Goal: Submit feedback/report problem

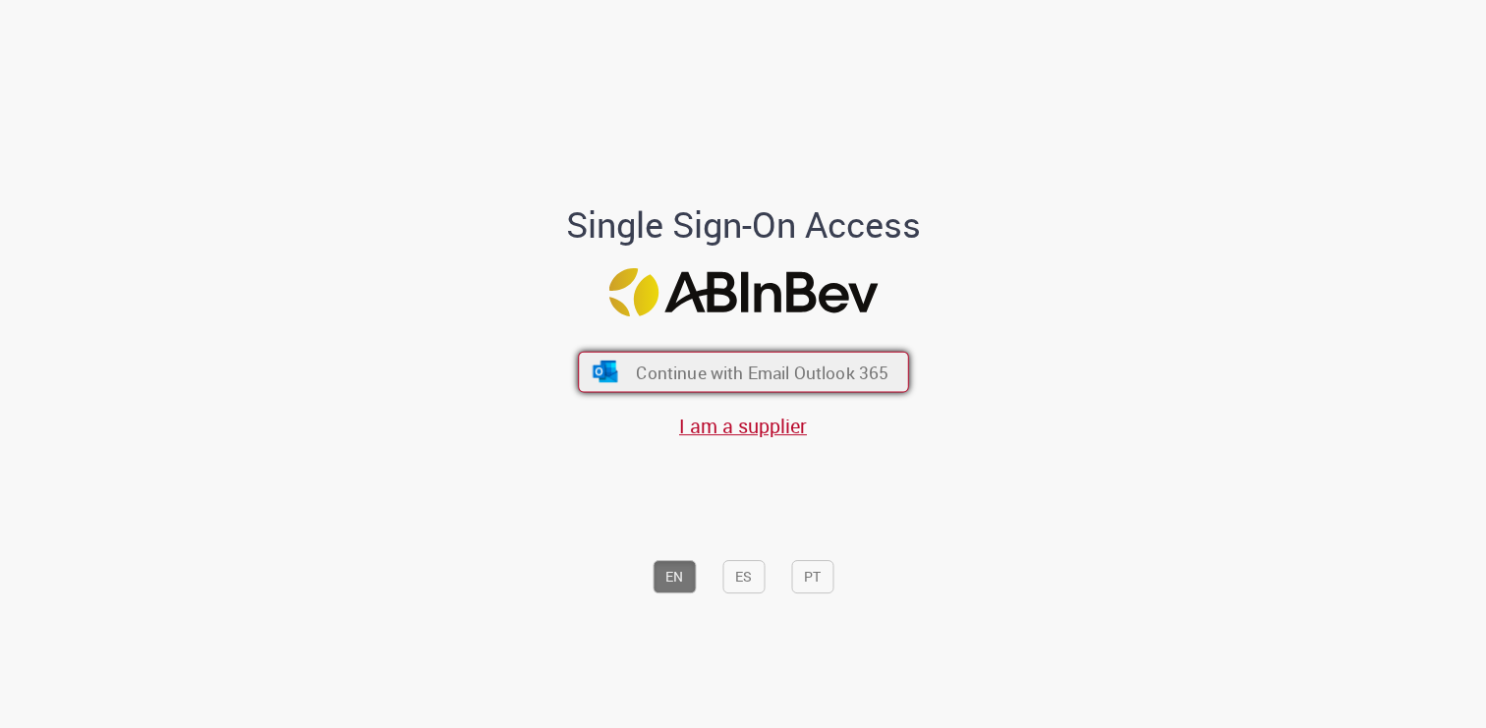
click at [719, 372] on span "Continue with Email Outlook 365" at bounding box center [762, 372] width 253 height 23
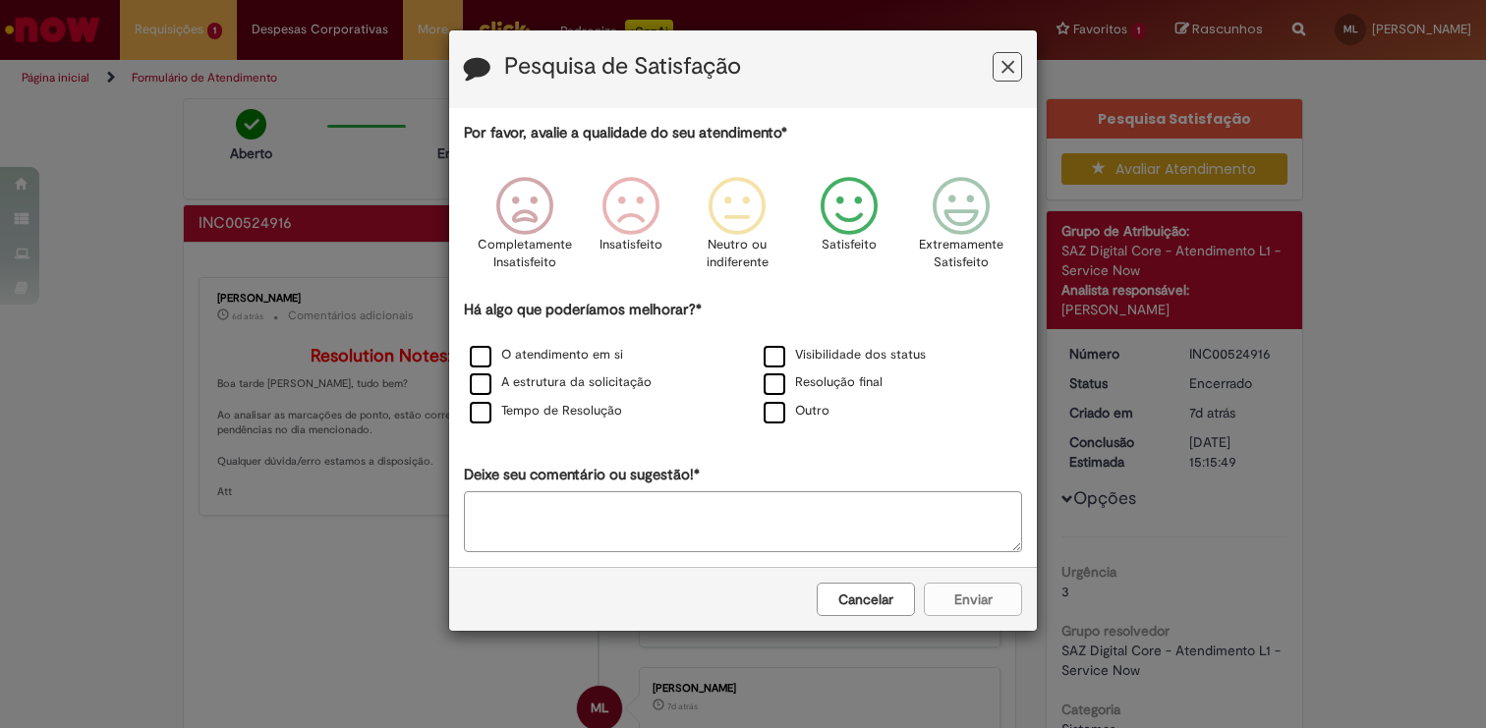
click at [844, 217] on icon "Feedback" at bounding box center [850, 206] width 74 height 59
click at [479, 413] on label "Tempo de Resolução" at bounding box center [546, 411] width 152 height 19
click at [638, 529] on textarea "Deixe seu comentário ou sugestão!*" at bounding box center [743, 522] width 558 height 61
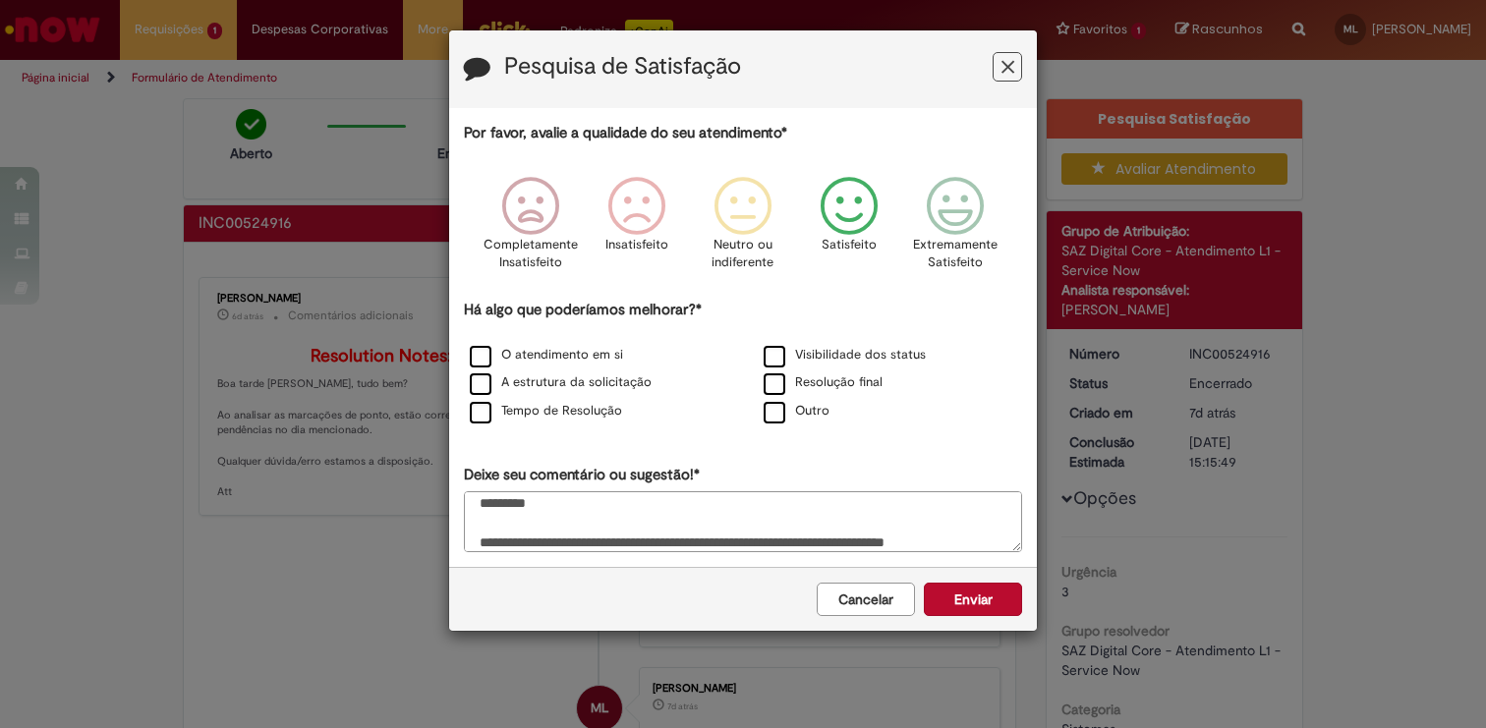
scroll to position [12, 0]
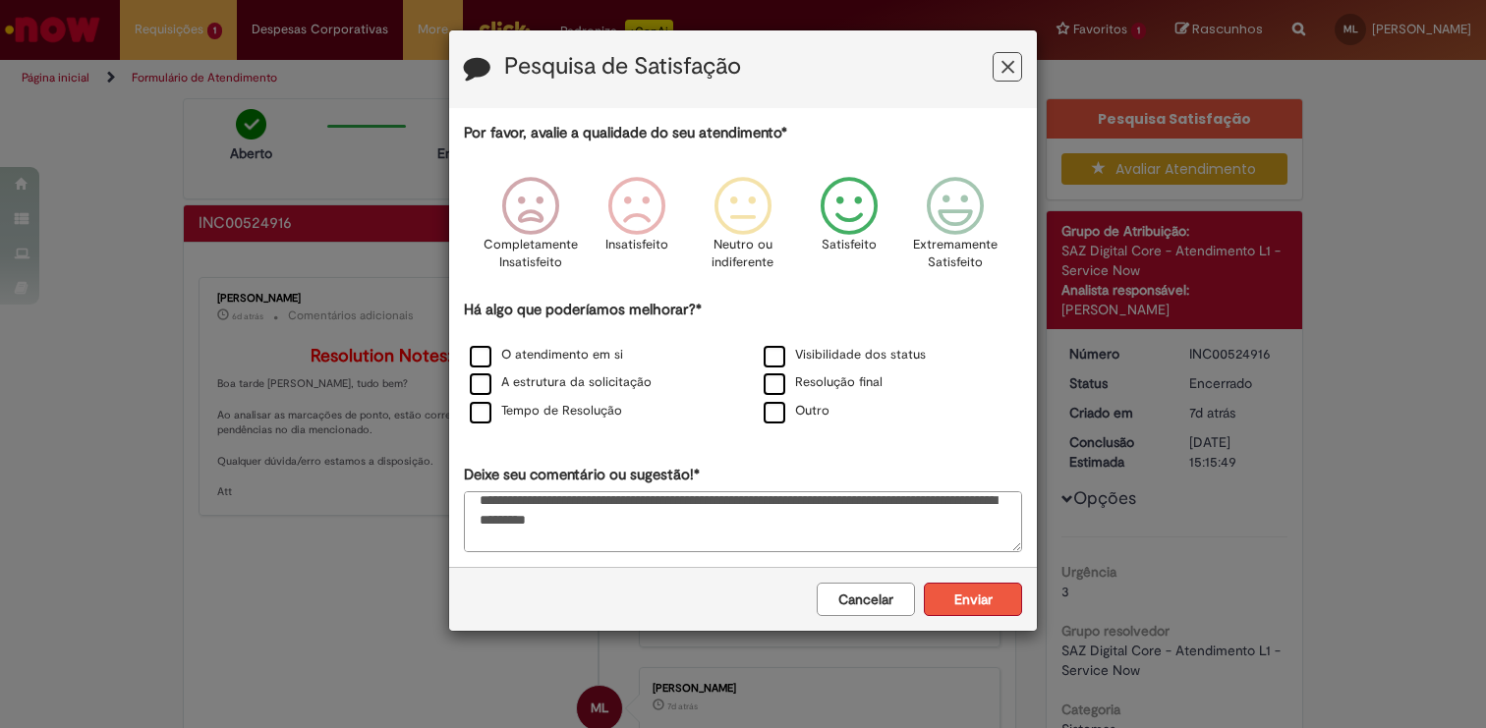
type textarea "**********"
click at [961, 602] on button "Enviar" at bounding box center [973, 599] width 98 height 33
